Goal: Information Seeking & Learning: Learn about a topic

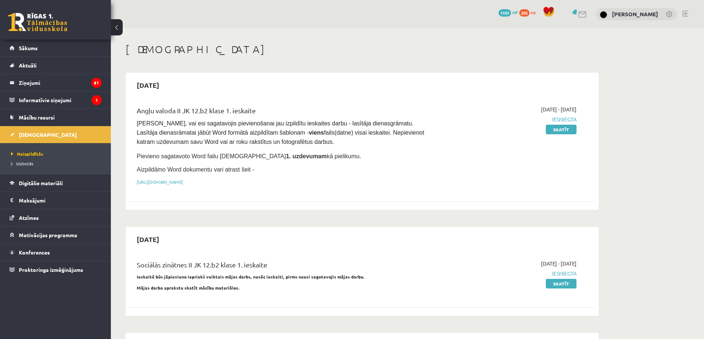
scroll to position [110, 0]
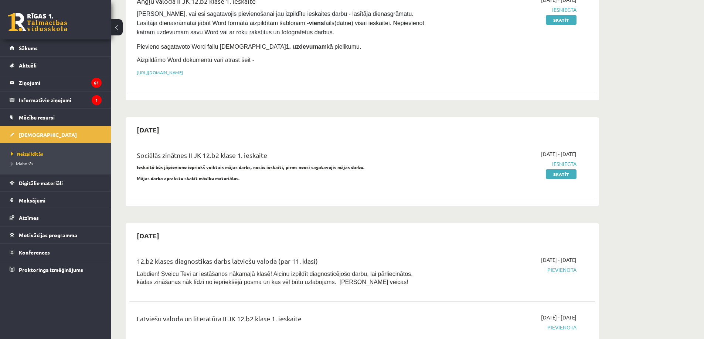
click at [51, 28] on link at bounding box center [37, 22] width 59 height 18
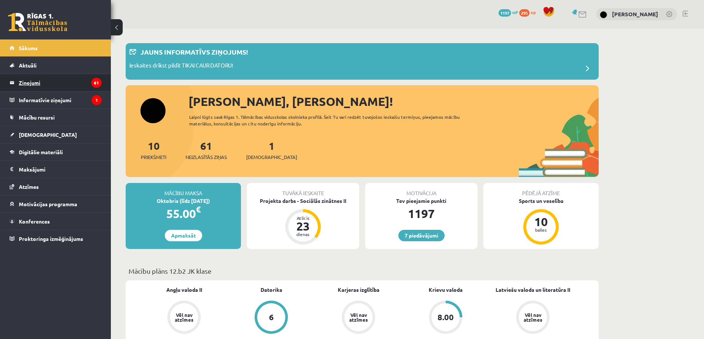
click at [56, 86] on legend "Ziņojumi 61" at bounding box center [60, 82] width 83 height 17
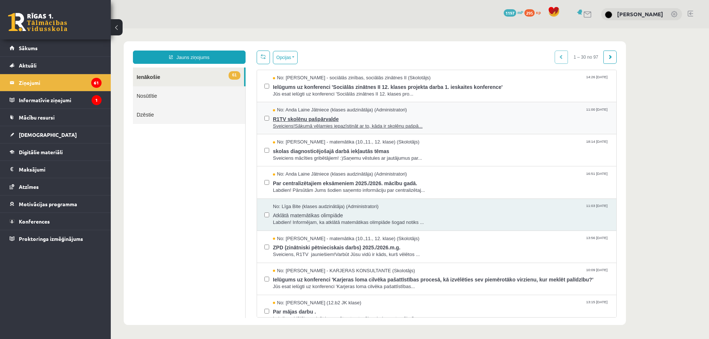
click at [285, 119] on span "R1TV skolēnu pašpārvalde" at bounding box center [441, 118] width 336 height 9
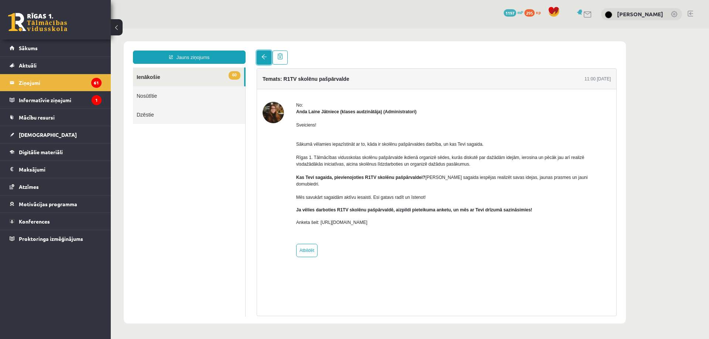
click at [261, 58] on link at bounding box center [264, 58] width 15 height 14
click at [259, 59] on link at bounding box center [264, 58] width 15 height 14
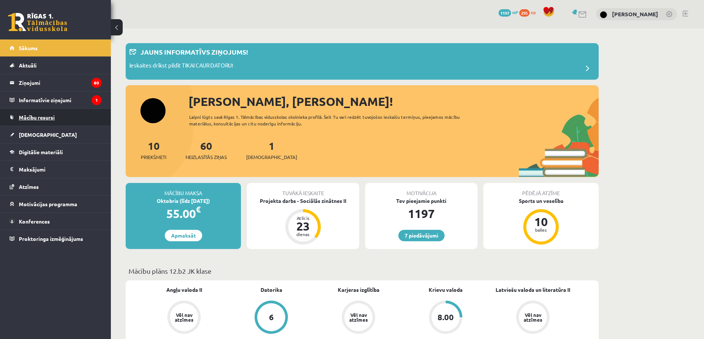
click at [88, 118] on link "Mācību resursi" at bounding box center [56, 117] width 92 height 17
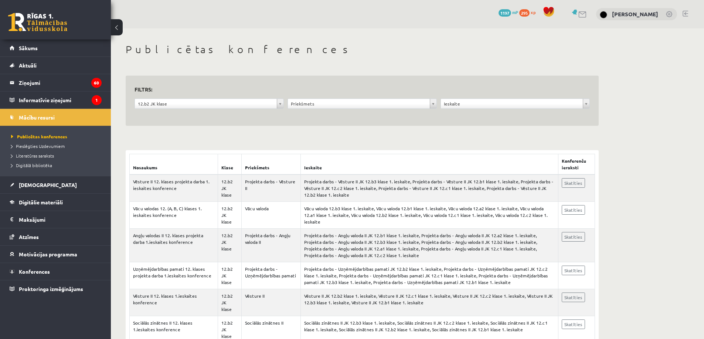
click at [591, 105] on div "**********" at bounding box center [362, 101] width 473 height 51
click at [30, 83] on legend "Ziņojumi 60" at bounding box center [60, 82] width 83 height 17
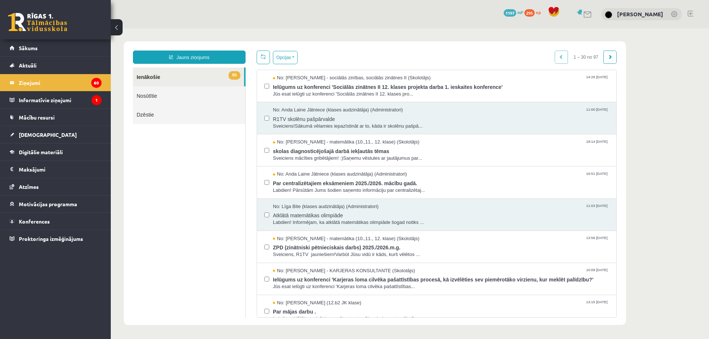
click at [169, 100] on link "Nosūtītie" at bounding box center [189, 95] width 112 height 19
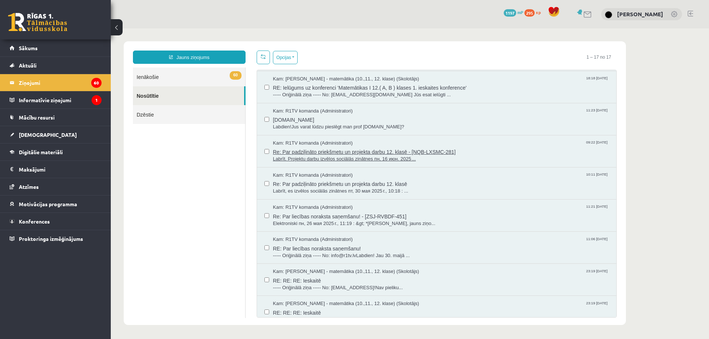
scroll to position [115, 0]
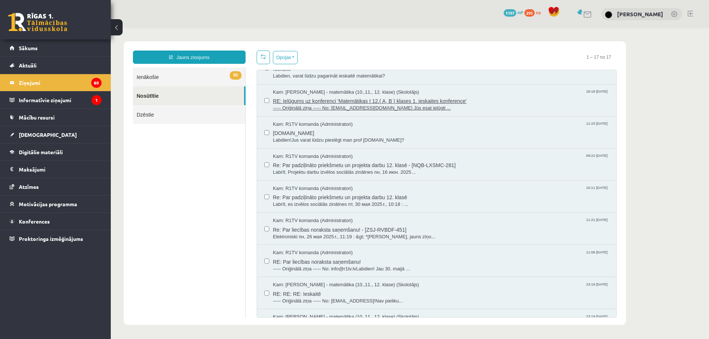
click at [416, 100] on span "RE: Ielūgums uz konferenci 'Matemātikas I 12.( A, B ) klases 1. ieskaites konfe…" at bounding box center [441, 100] width 336 height 9
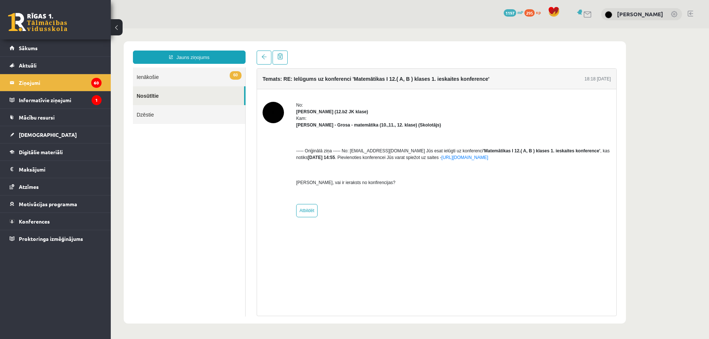
scroll to position [0, 0]
click at [167, 75] on link "60 Ienākošie" at bounding box center [189, 77] width 112 height 19
click at [260, 58] on link at bounding box center [264, 58] width 15 height 14
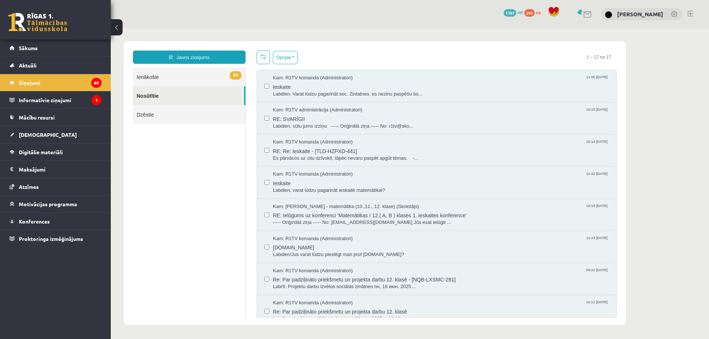
click at [182, 79] on link "60 Ienākošie" at bounding box center [189, 77] width 112 height 19
click at [183, 73] on link "60 Ienākošie" at bounding box center [189, 77] width 112 height 19
click at [72, 81] on legend "Ziņojumi 60" at bounding box center [60, 82] width 83 height 17
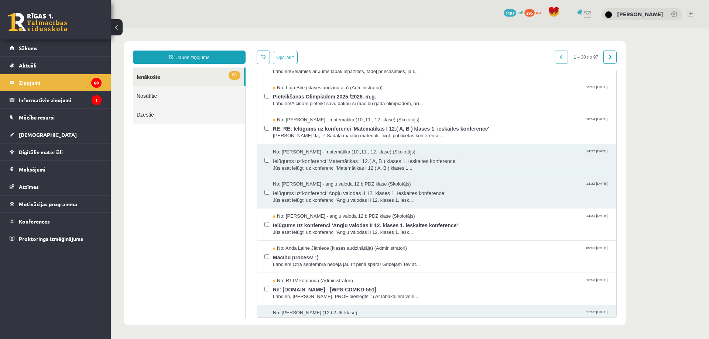
scroll to position [702, 0]
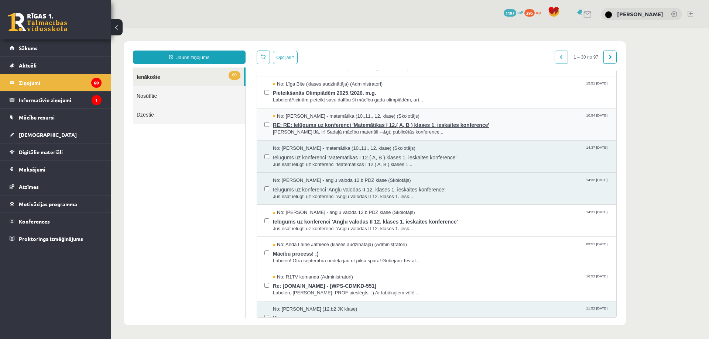
click at [365, 133] on span "Sveika!Jā, ir! Sadaļā mācību materiāli --&gt; publicētās konference..." at bounding box center [441, 132] width 336 height 7
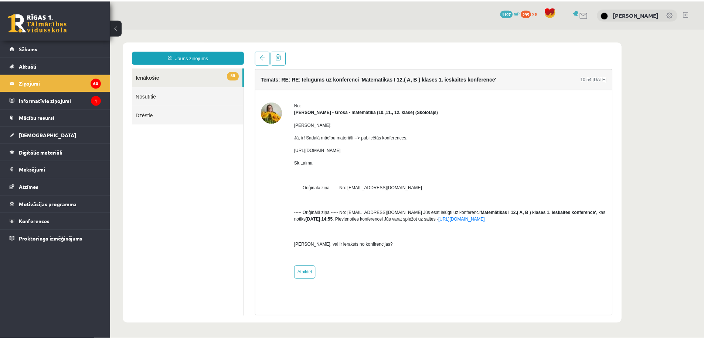
scroll to position [0, 0]
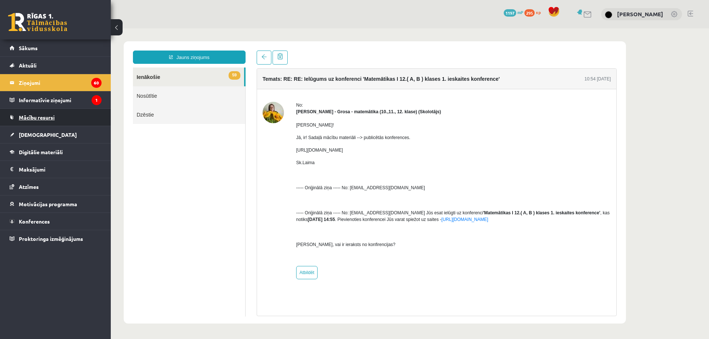
click at [62, 121] on link "Mācību resursi" at bounding box center [56, 117] width 92 height 17
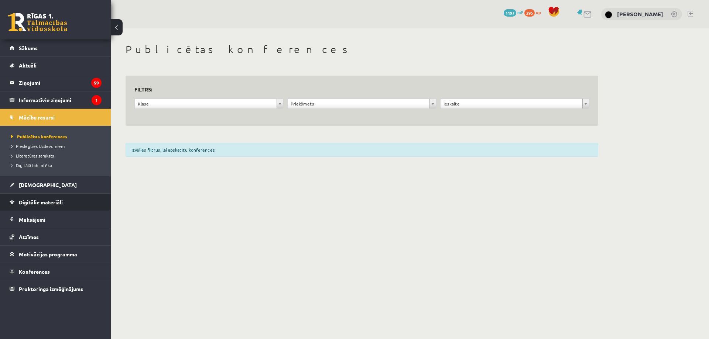
click at [58, 200] on span "Digitālie materiāli" at bounding box center [41, 202] width 44 height 7
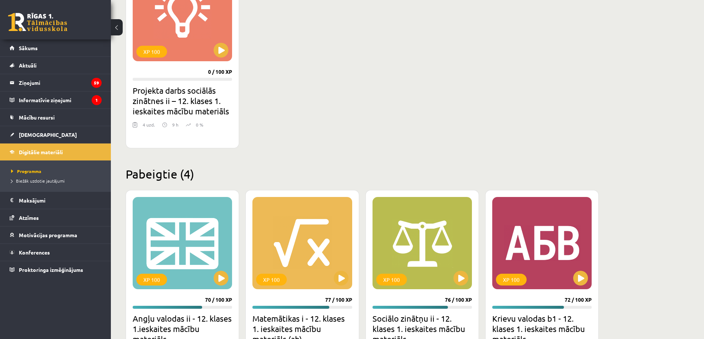
scroll to position [710, 0]
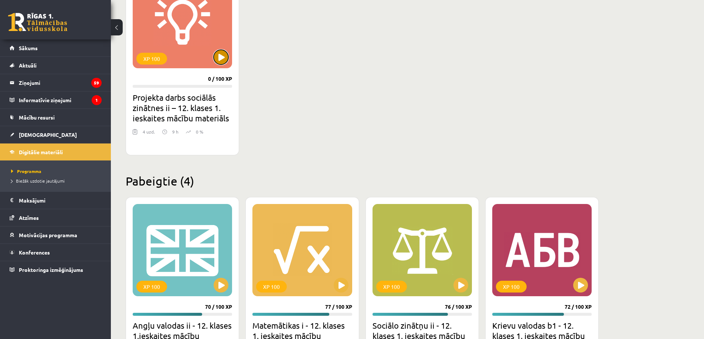
click at [225, 58] on button at bounding box center [220, 57] width 15 height 15
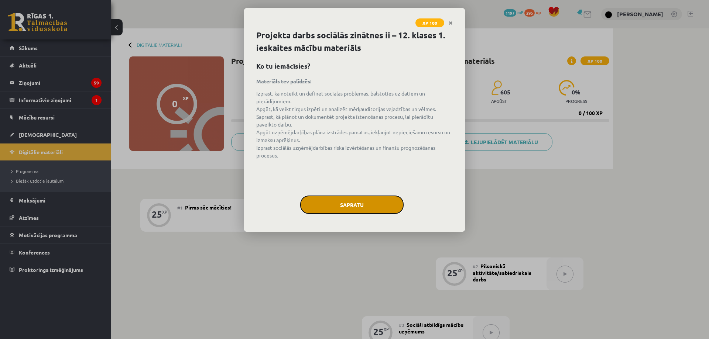
click at [336, 211] on button "Sapratu" at bounding box center [351, 205] width 103 height 18
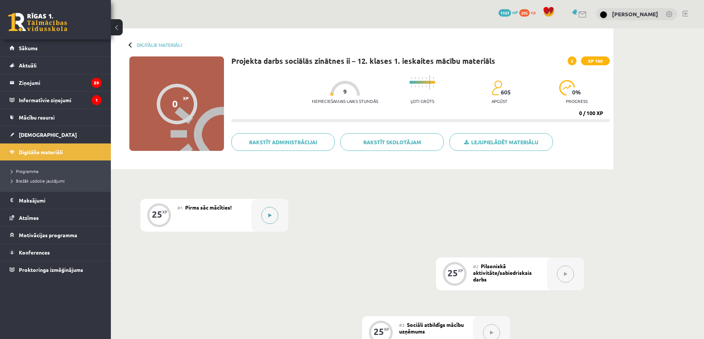
click at [271, 214] on icon at bounding box center [269, 215] width 3 height 4
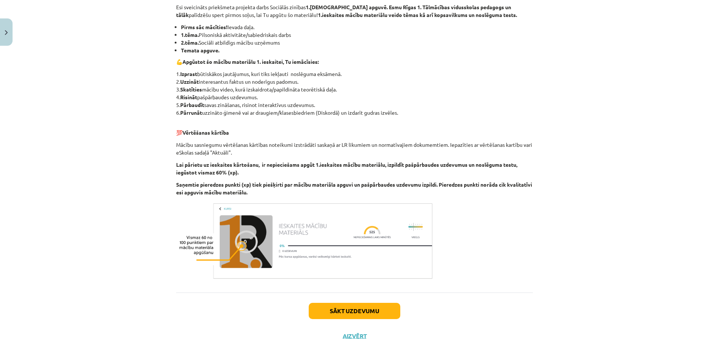
scroll to position [148, 0]
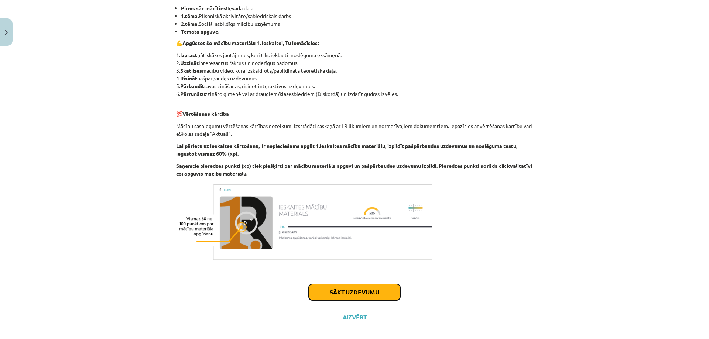
click at [336, 291] on button "Sākt uzdevumu" at bounding box center [355, 292] width 92 height 16
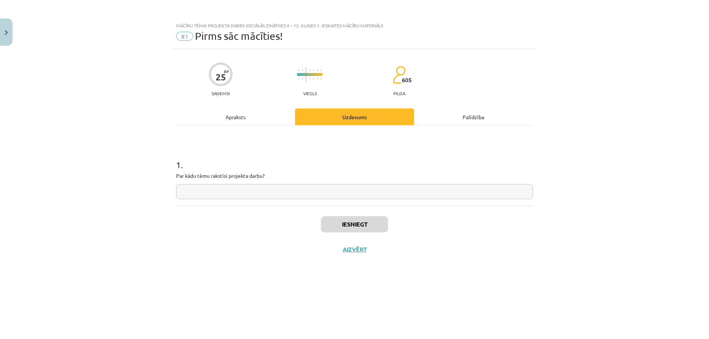
scroll to position [0, 0]
click at [355, 250] on button "Aizvērt" at bounding box center [355, 249] width 28 height 7
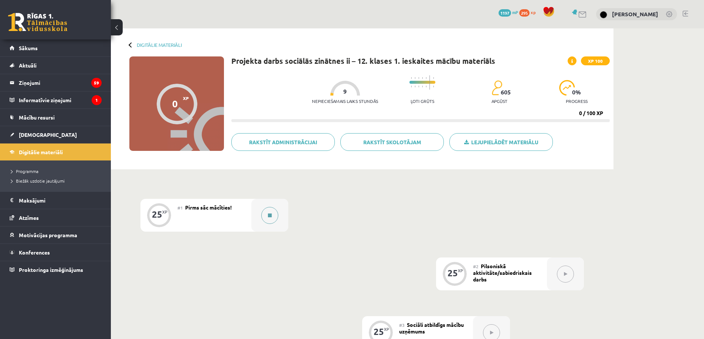
click at [270, 218] on button at bounding box center [269, 215] width 17 height 17
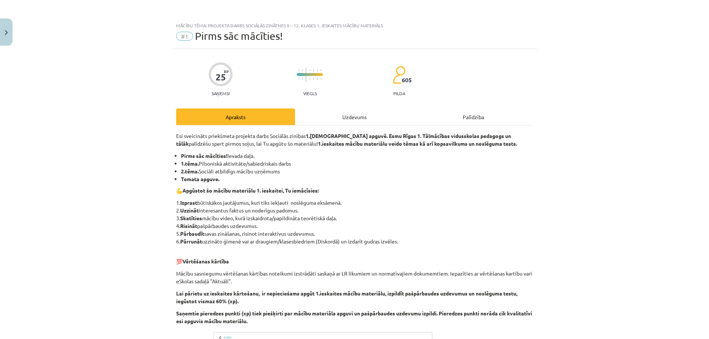
drag, startPoint x: 199, startPoint y: 164, endPoint x: 294, endPoint y: 167, distance: 95.3
click at [294, 167] on li "1.tēma. Pilsoniskā aktivitāte/sabiedriskais darbs" at bounding box center [357, 164] width 352 height 8
copy li "Pilsoniskā aktivitāte/sabiedriskais darbs"
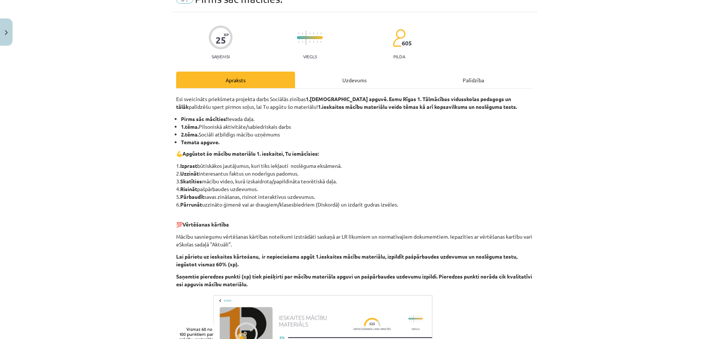
click at [352, 81] on div "Uzdevums" at bounding box center [354, 80] width 119 height 17
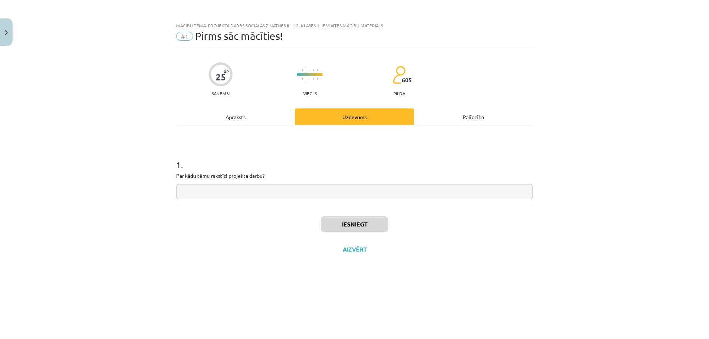
click at [265, 194] on input "text" at bounding box center [354, 191] width 357 height 15
paste input "**********"
type input "**********"
click at [335, 227] on button "Iesniegt" at bounding box center [354, 224] width 67 height 16
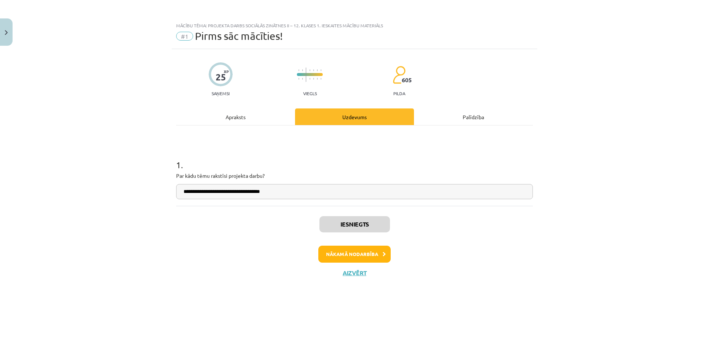
drag, startPoint x: 343, startPoint y: 241, endPoint x: 286, endPoint y: 257, distance: 59.4
click at [284, 257] on div "Nākamā nodarbība" at bounding box center [355, 254] width 348 height 17
click at [354, 249] on button "Nākamā nodarbība" at bounding box center [354, 254] width 72 height 17
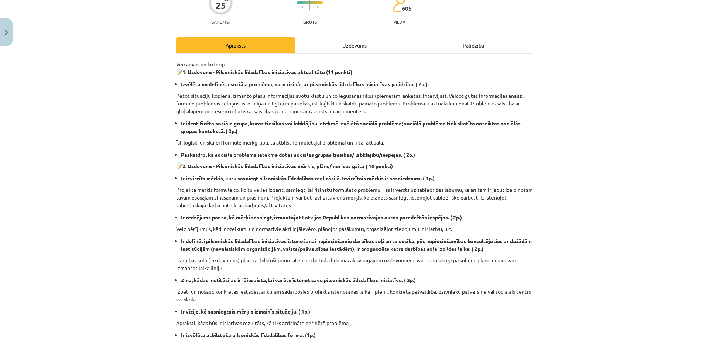
scroll to position [29, 0]
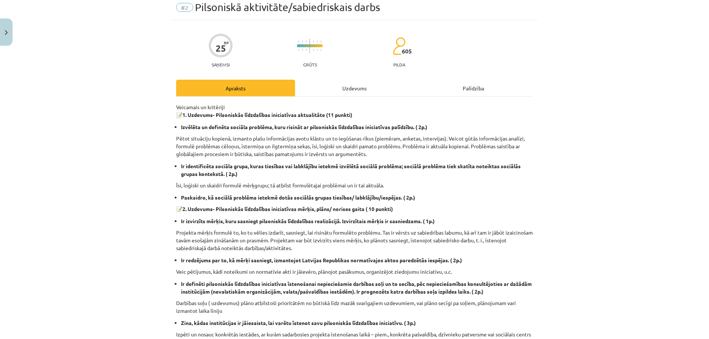
click at [351, 92] on div "Uzdevums" at bounding box center [354, 88] width 119 height 17
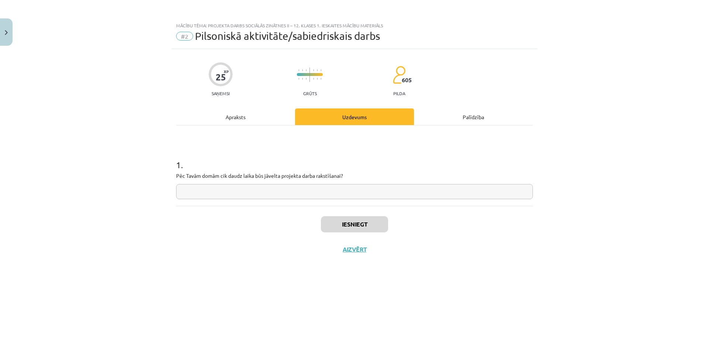
scroll to position [0, 0]
click at [256, 119] on div "Apraksts" at bounding box center [235, 117] width 119 height 17
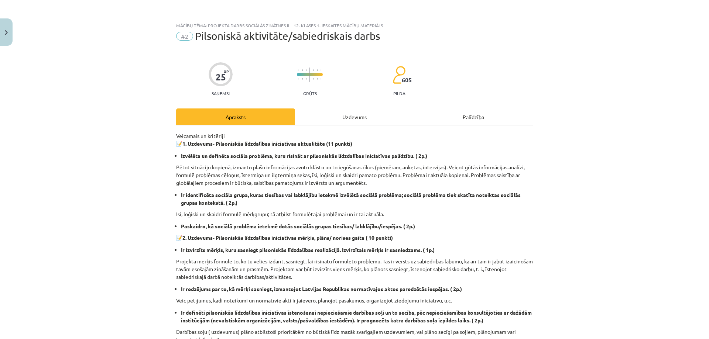
drag, startPoint x: 255, startPoint y: 119, endPoint x: 101, endPoint y: 104, distance: 155.1
click at [101, 104] on div "Mācību tēma: Projekta darbs sociālās zinātnes ii – 12. klases 1. ieskaites mācī…" at bounding box center [354, 169] width 709 height 339
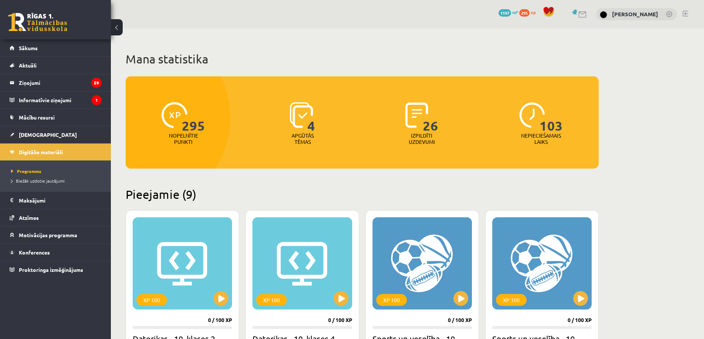
scroll to position [710, 0]
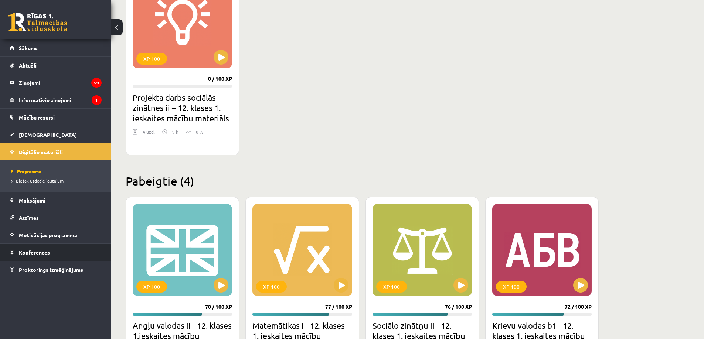
click at [39, 249] on link "Konferences" at bounding box center [56, 252] width 92 height 17
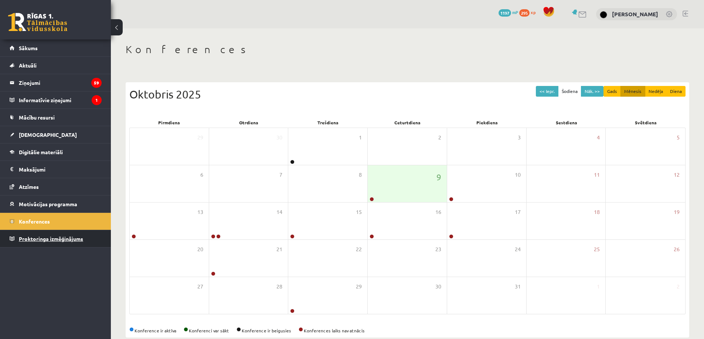
click at [44, 239] on span "Proktoringa izmēģinājums" at bounding box center [51, 239] width 64 height 7
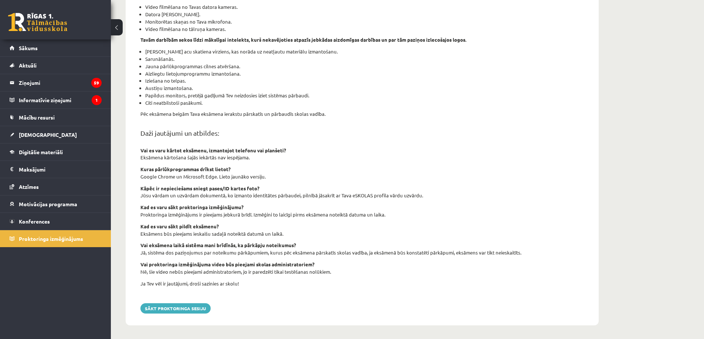
scroll to position [171, 0]
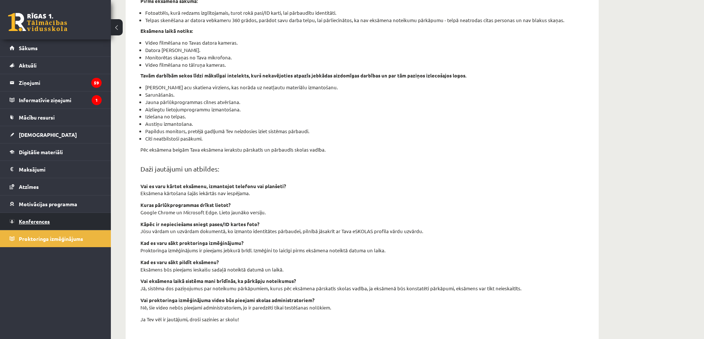
click at [70, 220] on link "Konferences" at bounding box center [56, 221] width 92 height 17
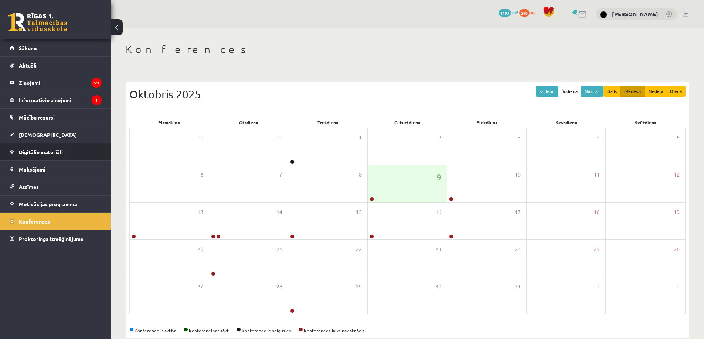
click at [45, 153] on span "Digitālie materiāli" at bounding box center [41, 152] width 44 height 7
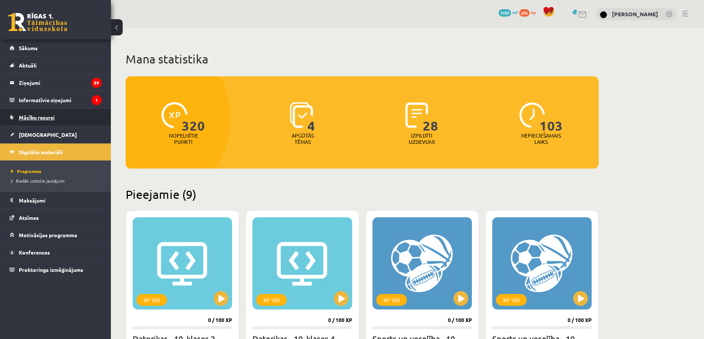
click at [34, 124] on link "Mācību resursi" at bounding box center [56, 117] width 92 height 17
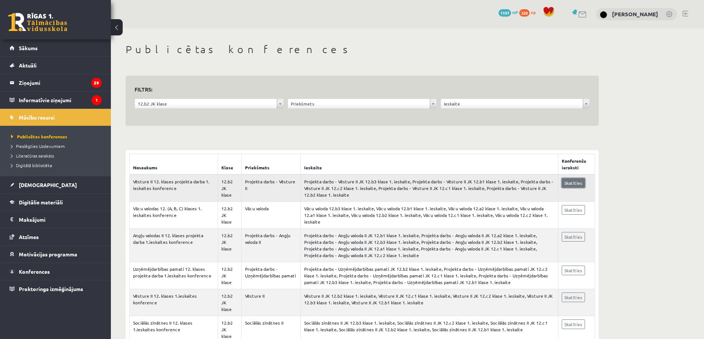
click at [570, 184] on link "Skatīties" at bounding box center [572, 183] width 23 height 10
click at [62, 48] on link "Sākums" at bounding box center [56, 48] width 92 height 17
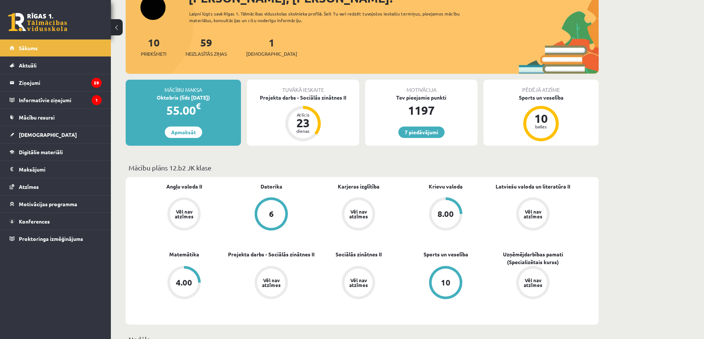
scroll to position [111, 0]
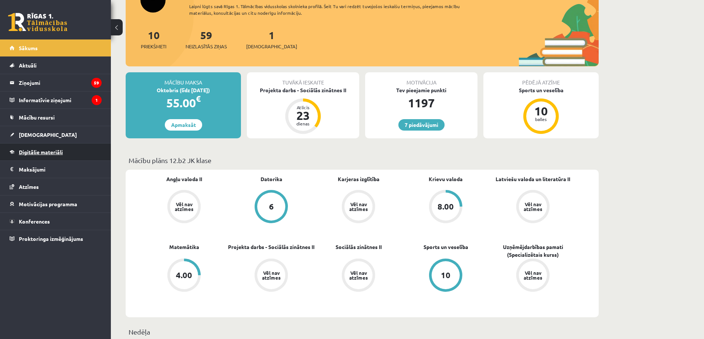
click at [42, 152] on span "Digitālie materiāli" at bounding box center [41, 152] width 44 height 7
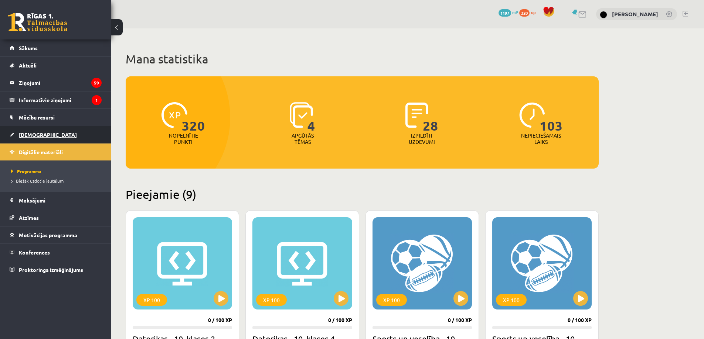
click at [35, 133] on span "[DEMOGRAPHIC_DATA]" at bounding box center [48, 134] width 58 height 7
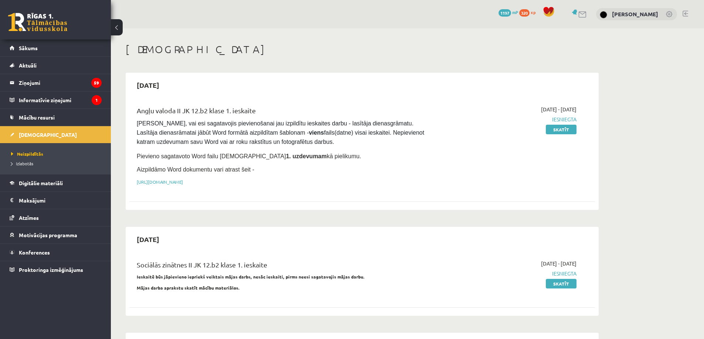
click at [37, 116] on span "Mācību resursi" at bounding box center [37, 117] width 36 height 7
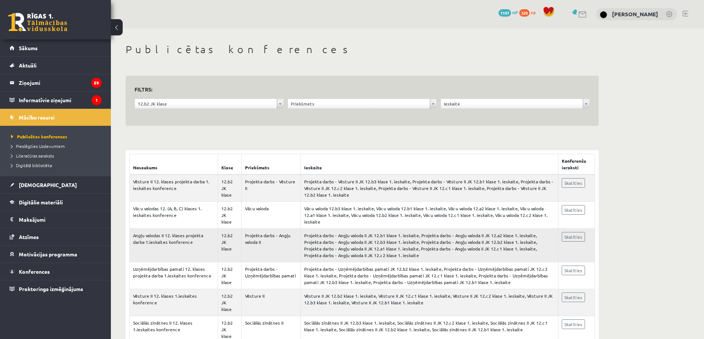
scroll to position [37, 0]
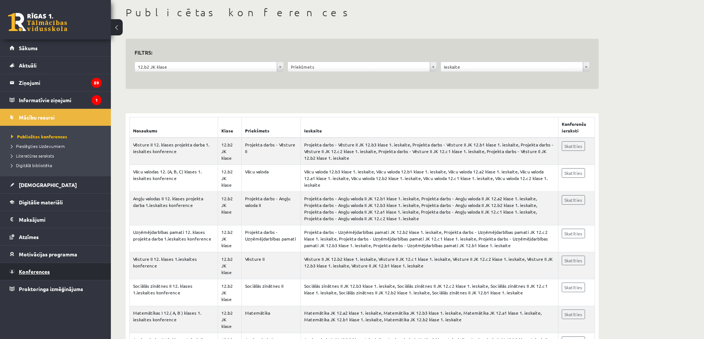
click at [43, 276] on link "Konferences" at bounding box center [56, 271] width 92 height 17
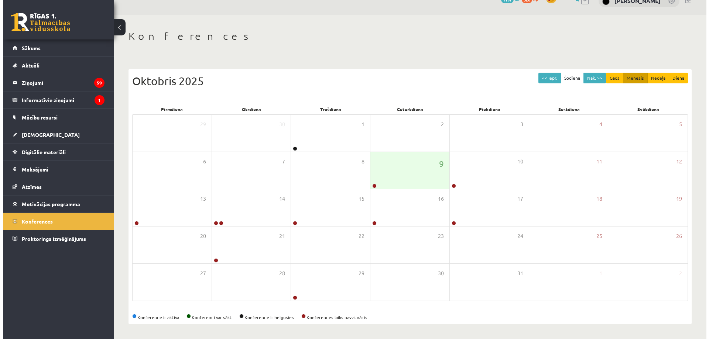
scroll to position [14, 0]
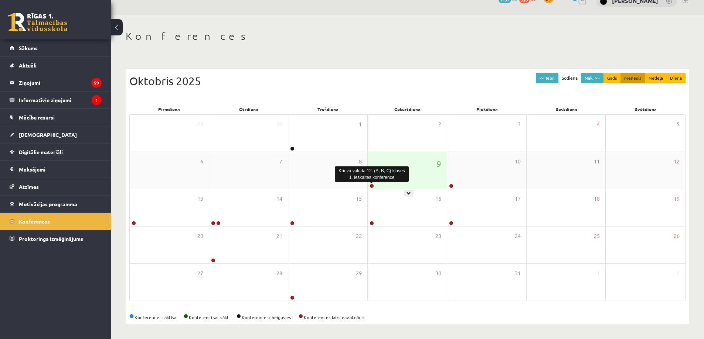
click at [373, 185] on link at bounding box center [371, 186] width 4 height 4
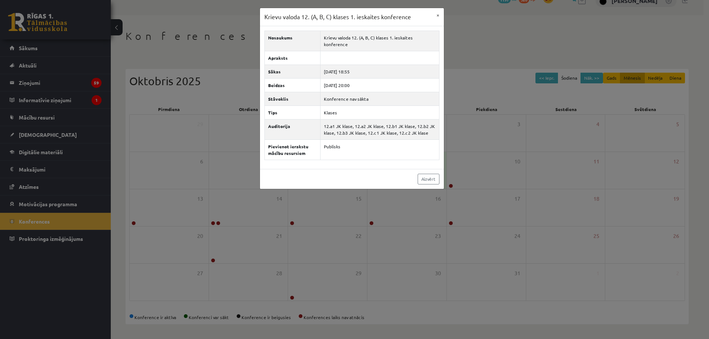
click at [370, 198] on div "Krievu valoda 12. (A, B, C) klases 1. ieskaites konference × Nosaukums Krievu v…" at bounding box center [354, 169] width 709 height 339
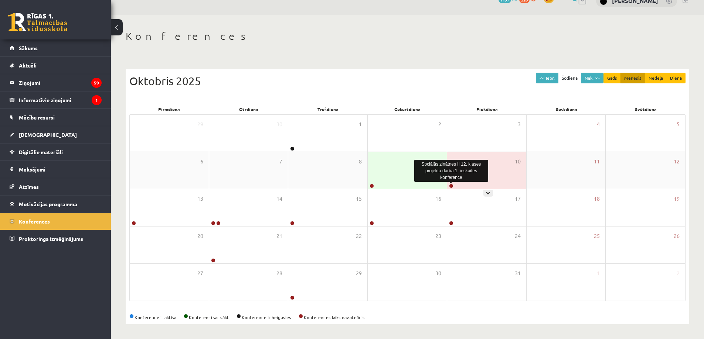
click at [450, 186] on link at bounding box center [451, 186] width 4 height 4
